Goal: Transaction & Acquisition: Purchase product/service

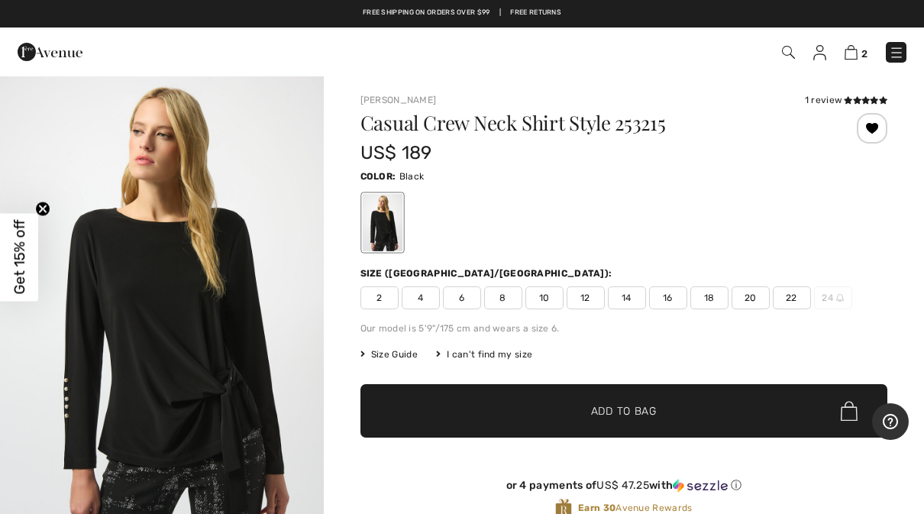
click at [168, 307] on img "1 / 5" at bounding box center [162, 317] width 324 height 484
click at [545, 295] on span "10" at bounding box center [545, 297] width 38 height 23
click at [652, 413] on span "Add to Bag" at bounding box center [624, 411] width 66 height 16
click at [823, 58] on img at bounding box center [820, 52] width 13 height 15
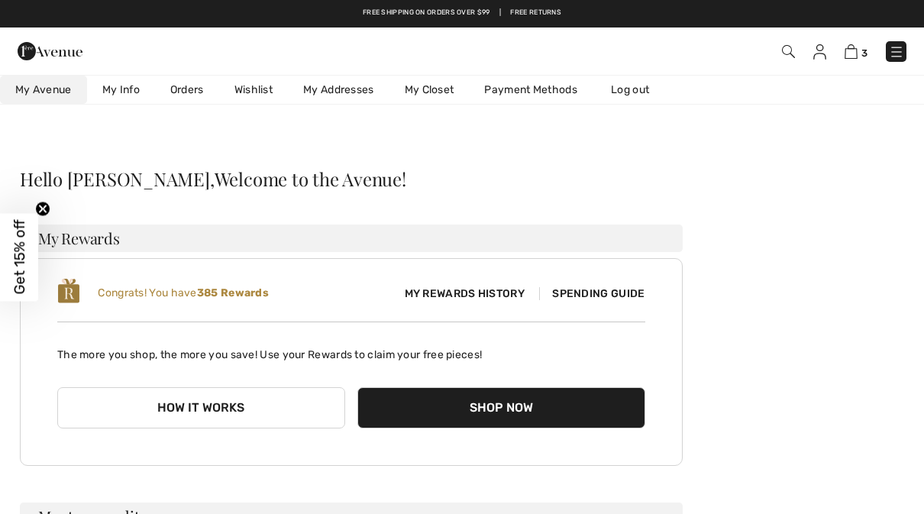
click at [437, 85] on link "My Closet" at bounding box center [430, 90] width 80 height 28
